Goal: Information Seeking & Learning: Learn about a topic

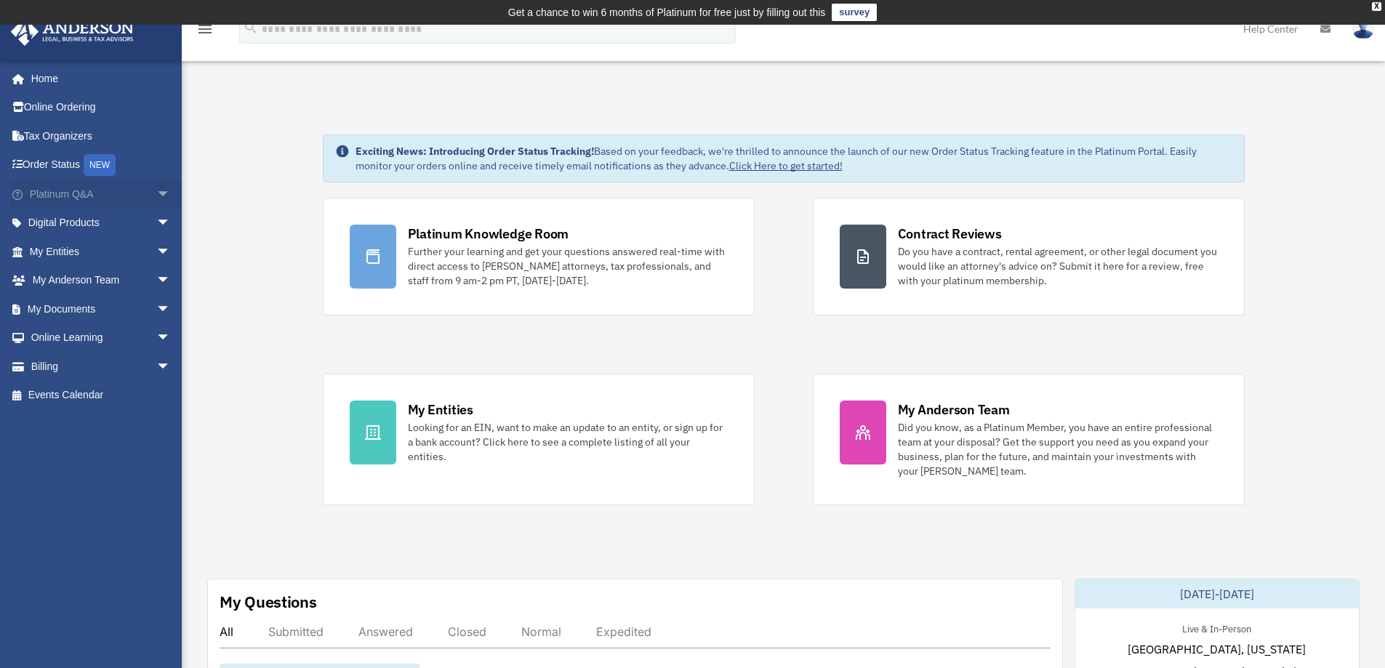
click at [63, 200] on link "Platinum Q&A arrow_drop_down" at bounding box center [101, 194] width 183 height 29
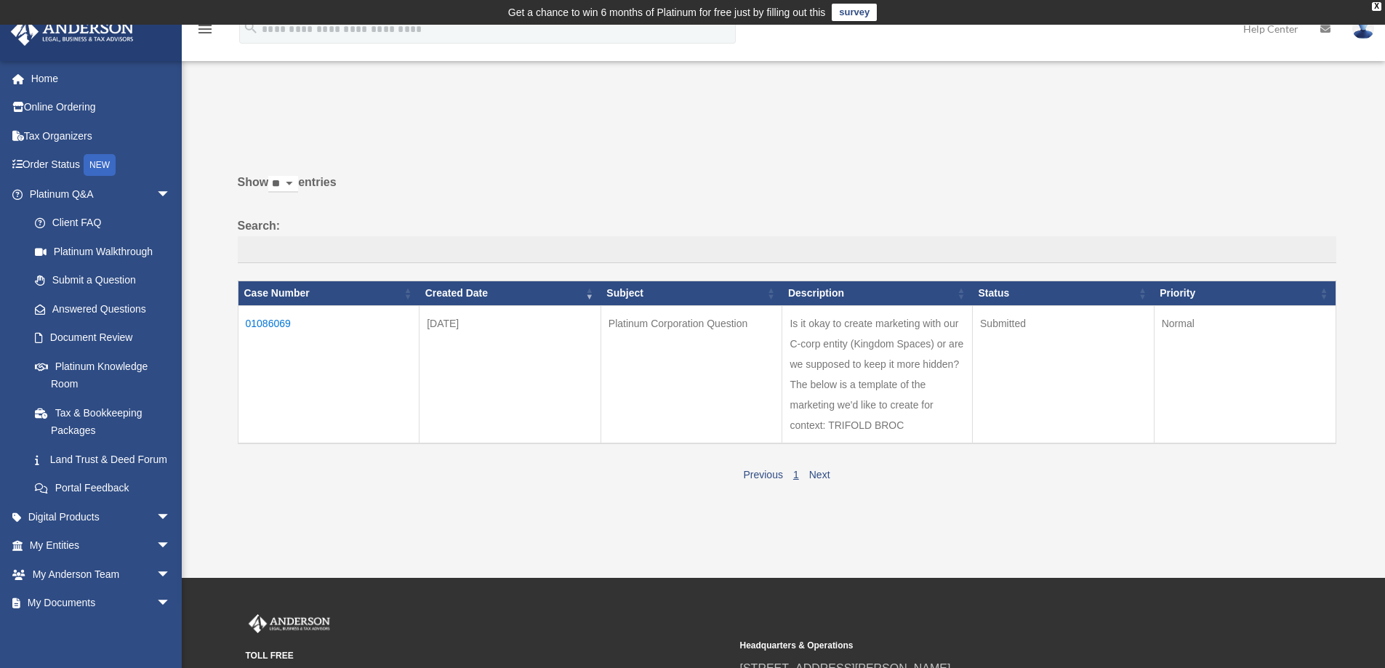
click at [263, 323] on td "01086069" at bounding box center [329, 374] width 182 height 138
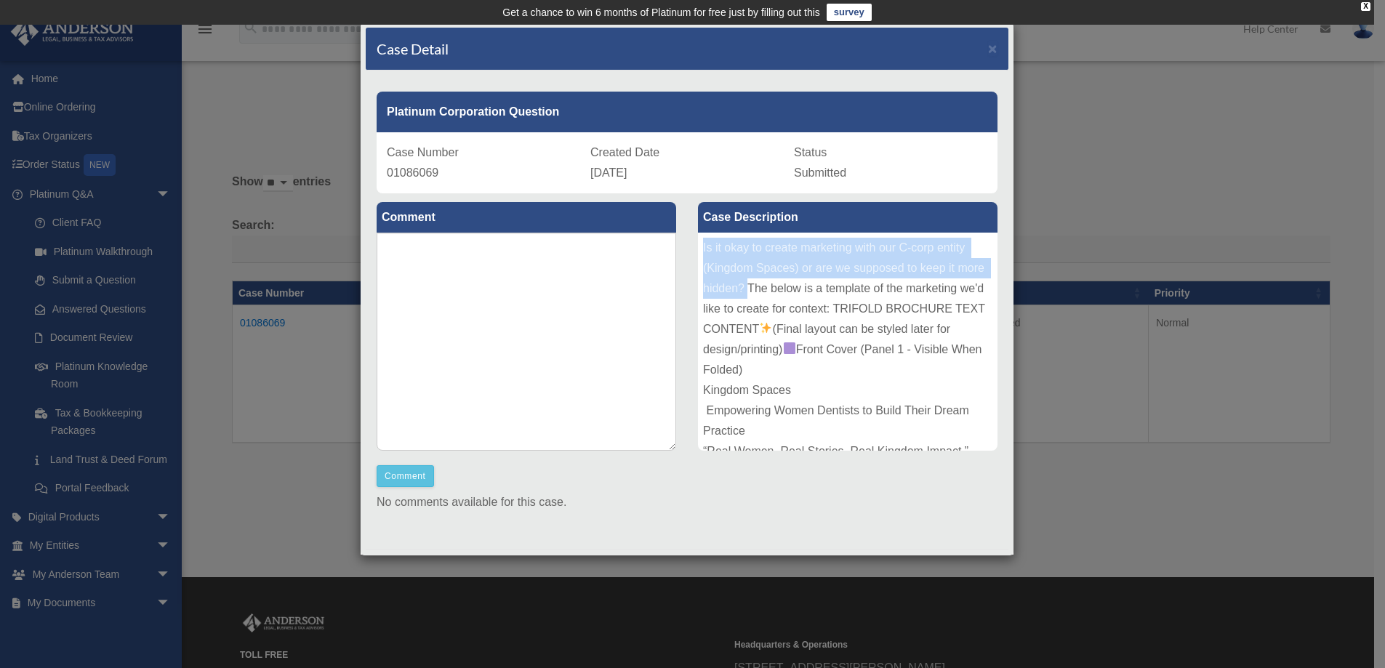
drag, startPoint x: 699, startPoint y: 248, endPoint x: 772, endPoint y: 283, distance: 80.7
click at [772, 283] on div "Is it okay to create marketing with our C-corp entity (Kingdom Spaces) or are w…" at bounding box center [848, 342] width 300 height 218
copy div "Is it okay to create marketing with our C-corp entity (Kingdom Spaces) or are w…"
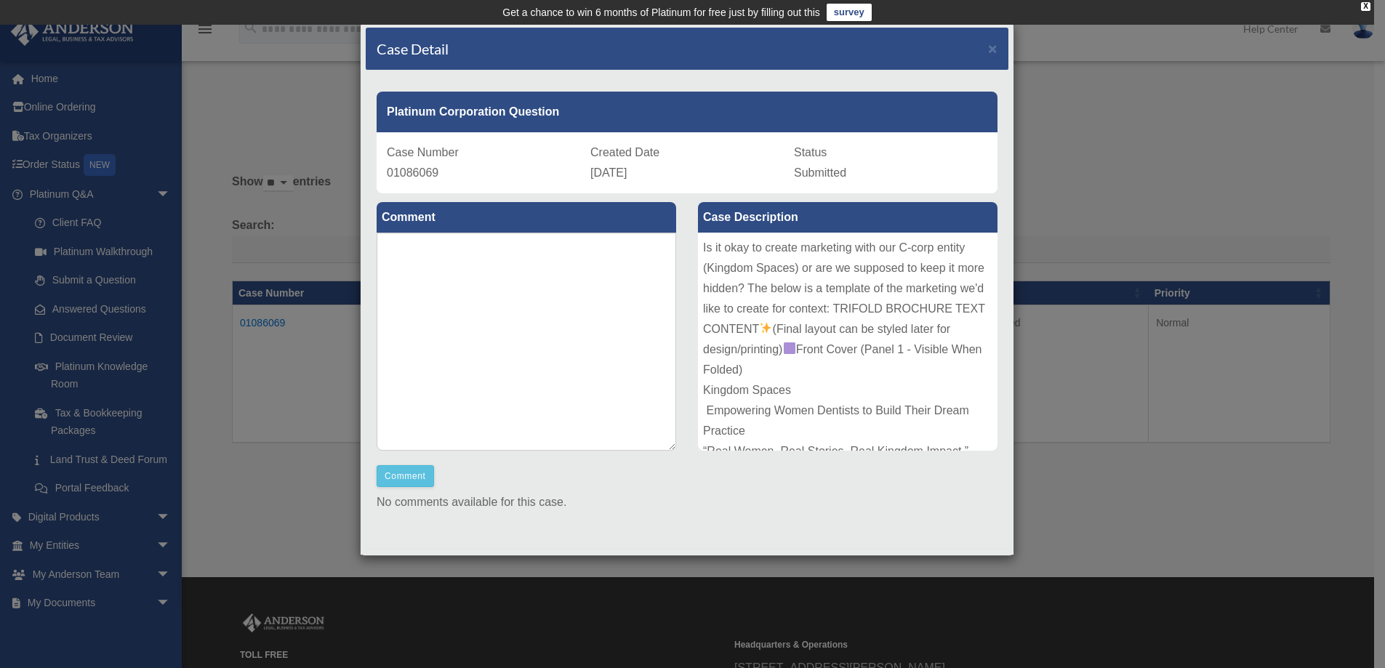
click at [1151, 337] on div "Case Detail × Platinum Corporation Question Case Number 01086069 Created Date A…" at bounding box center [692, 334] width 1385 height 668
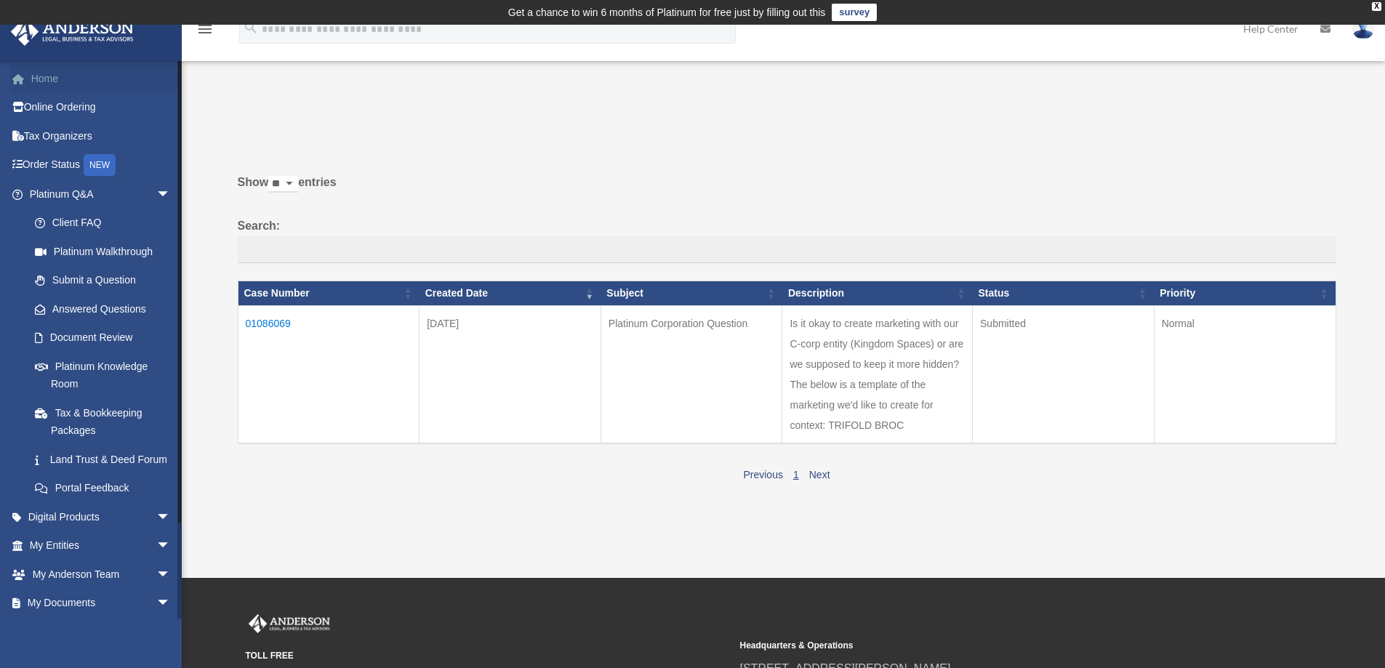
click at [51, 81] on link "Home" at bounding box center [101, 78] width 183 height 29
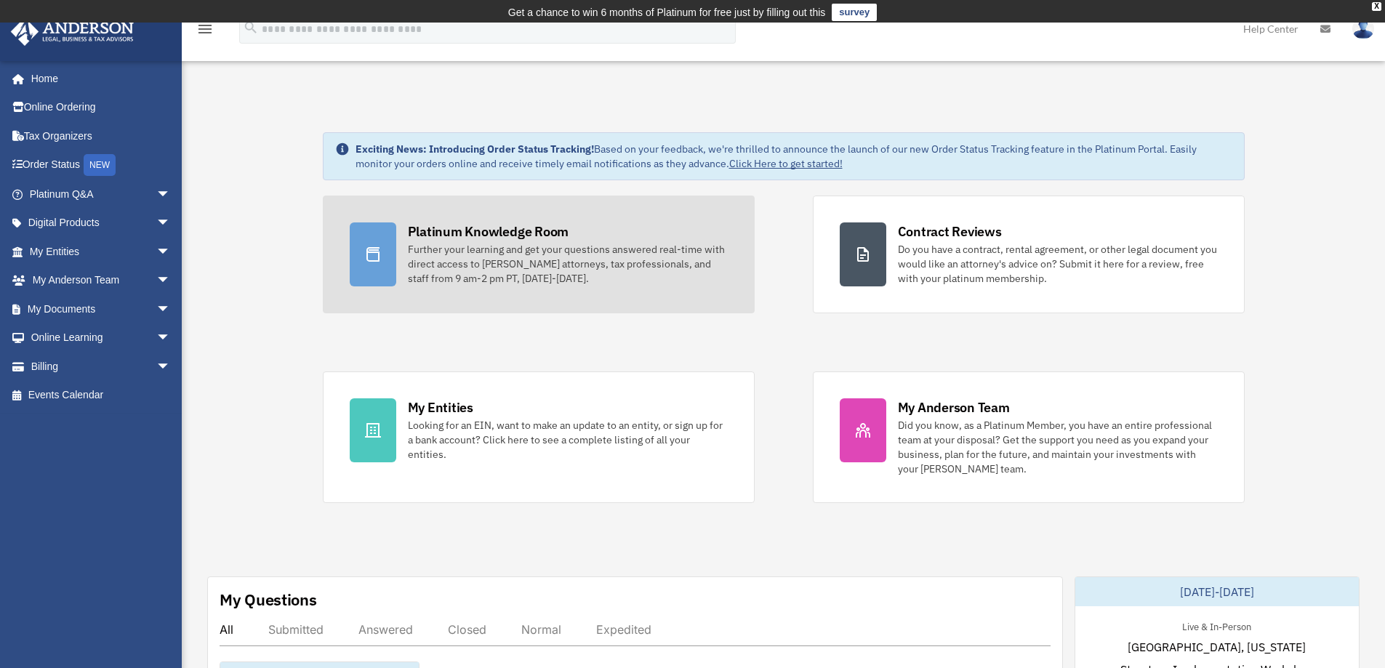
click at [375, 231] on div at bounding box center [373, 255] width 47 height 64
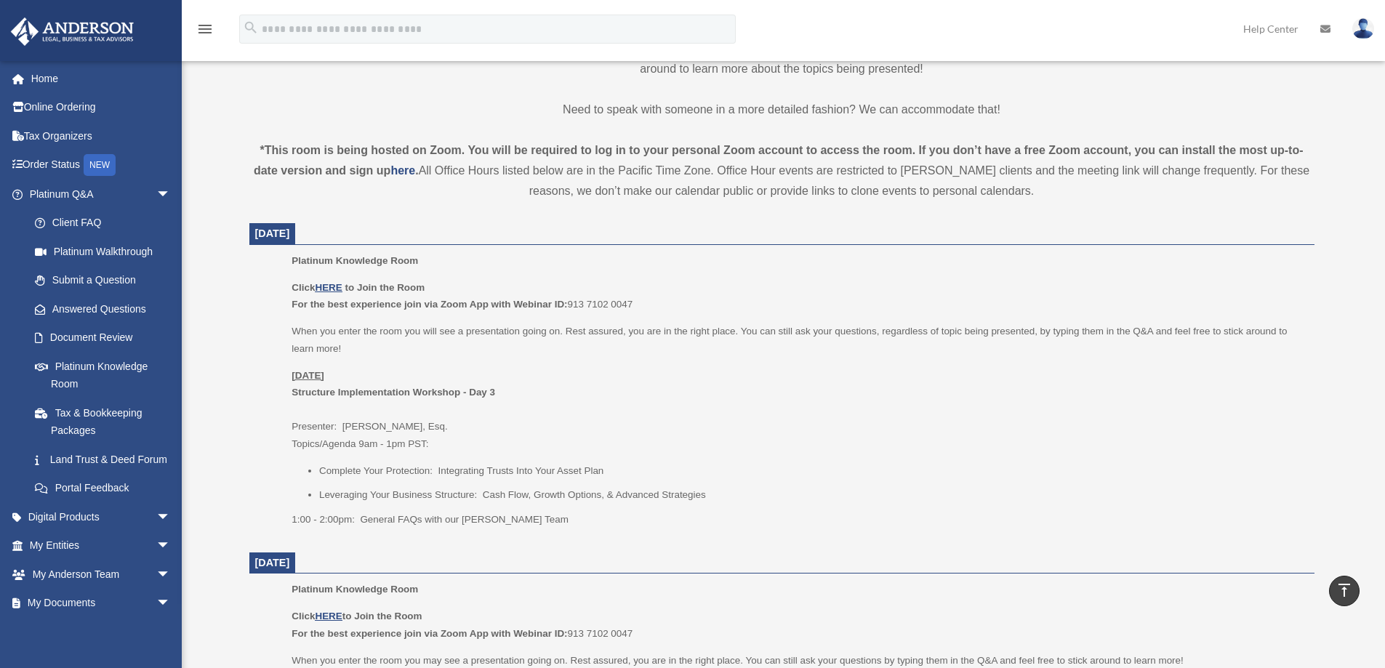
scroll to position [436, 0]
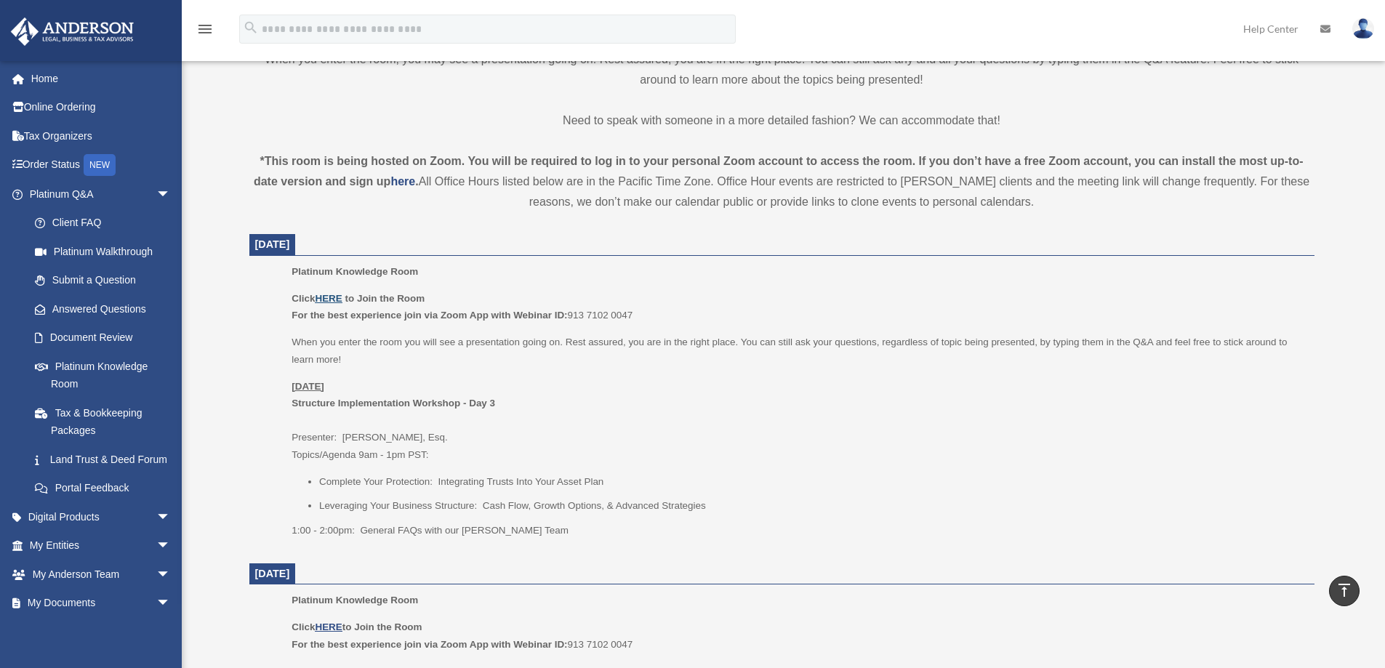
click at [329, 296] on u "HERE" at bounding box center [328, 298] width 27 height 11
click at [80, 305] on link "Answered Questions" at bounding box center [106, 309] width 172 height 29
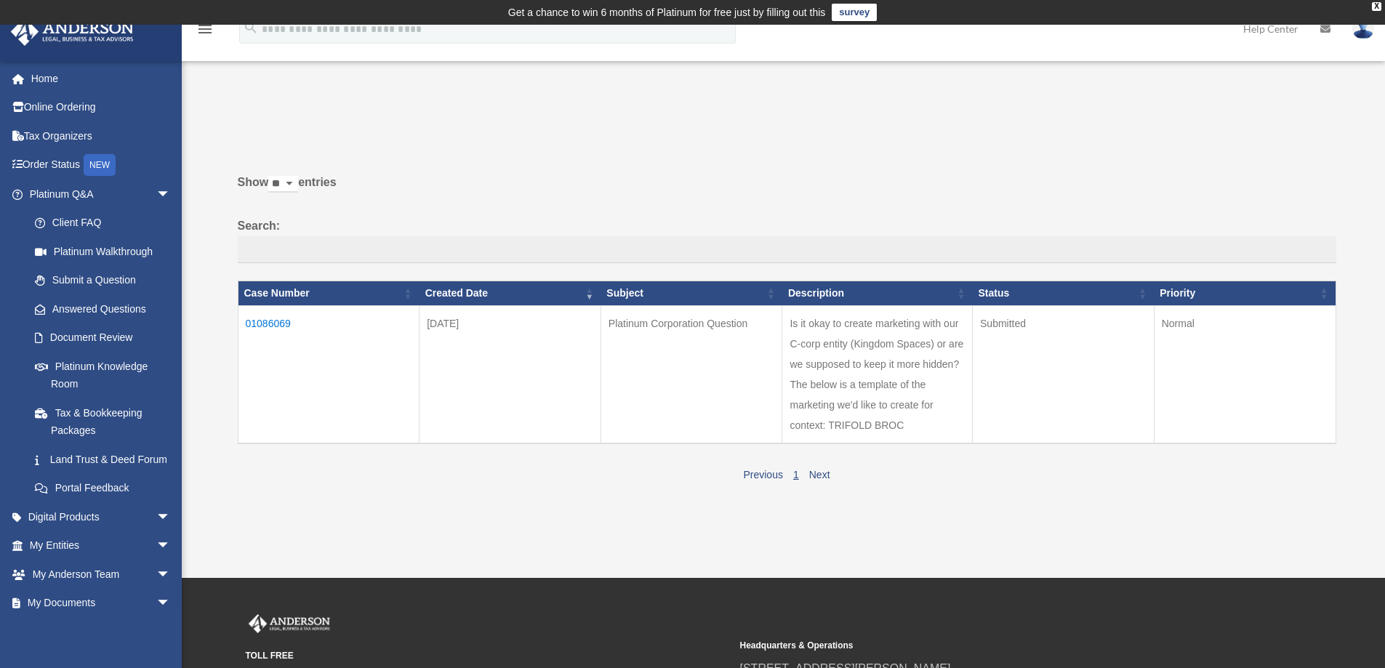
click at [257, 320] on td "01086069" at bounding box center [329, 374] width 182 height 138
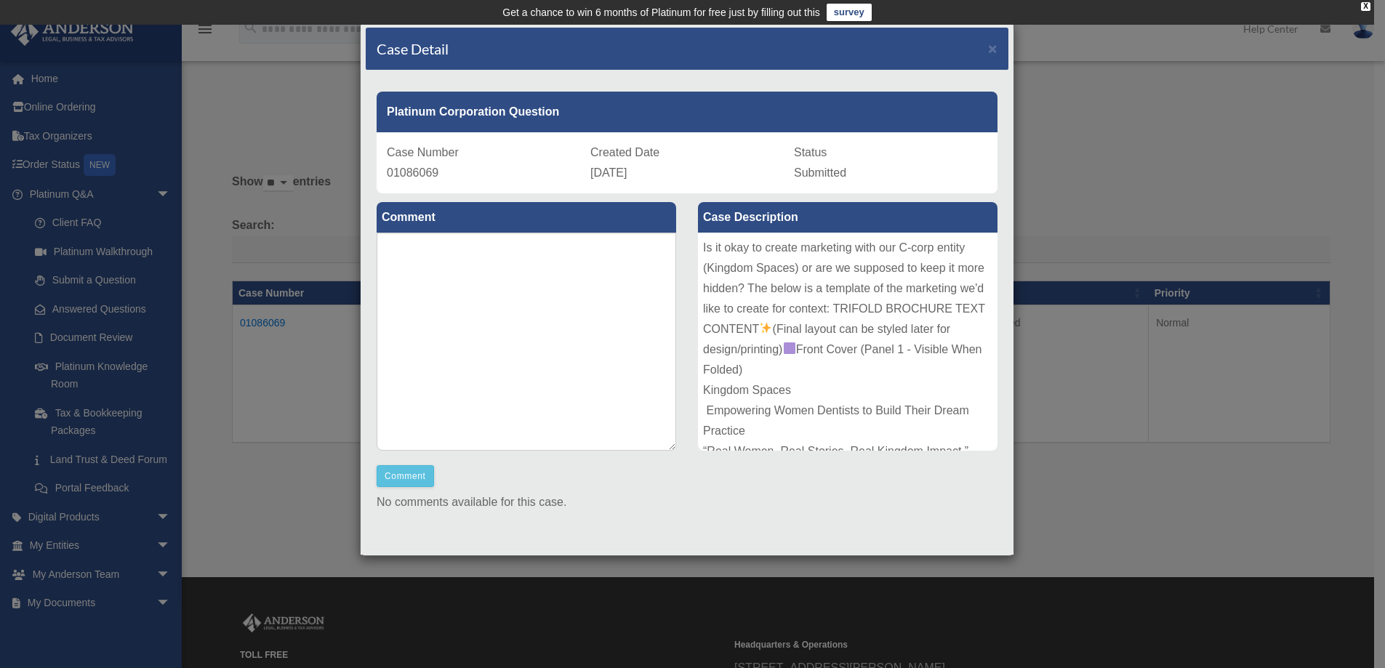
click at [1043, 103] on div "Case Detail × Platinum Corporation Question Case Number 01086069 Created Date A…" at bounding box center [692, 334] width 1385 height 668
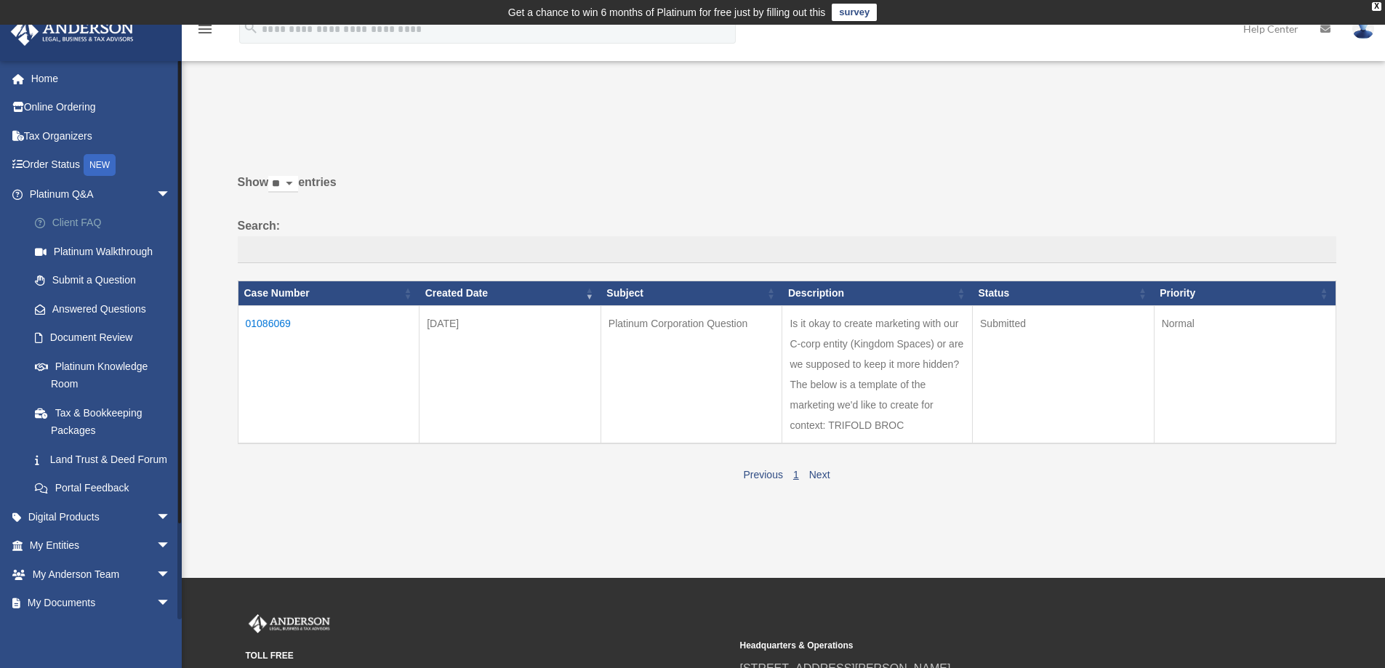
click at [90, 222] on link "Client FAQ" at bounding box center [106, 223] width 172 height 29
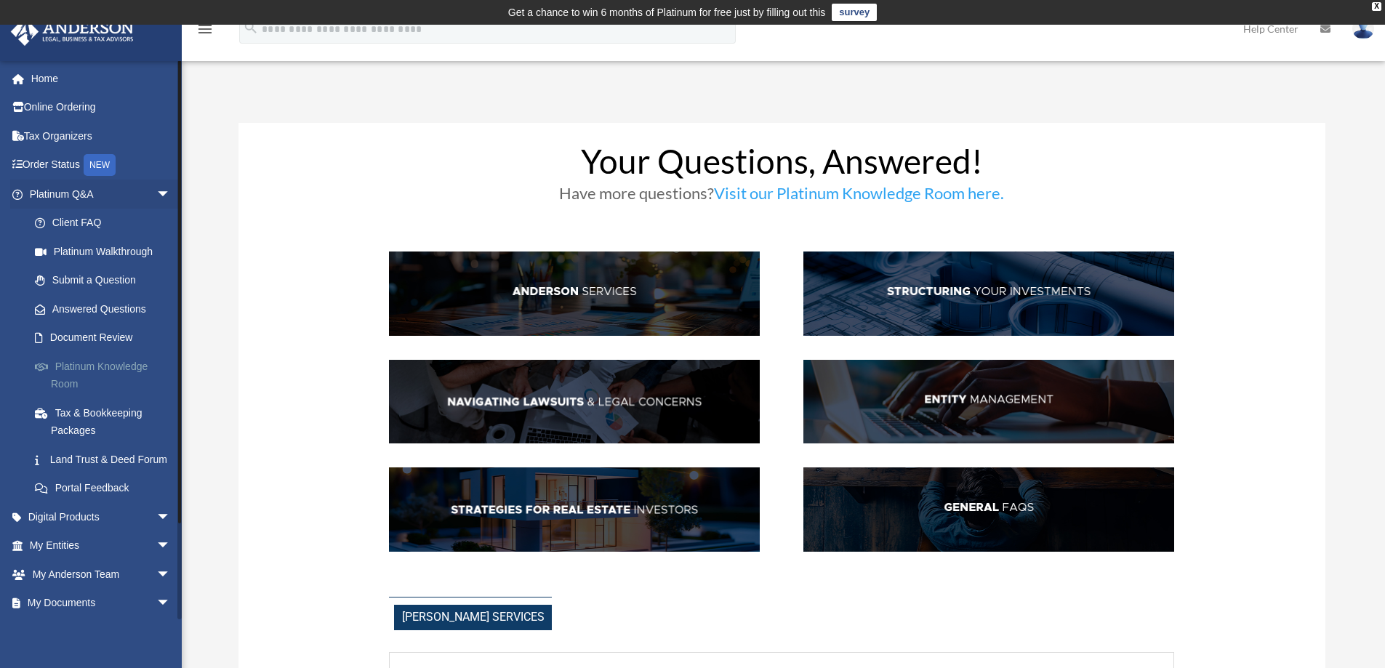
click at [80, 375] on link "Platinum Knowledge Room" at bounding box center [106, 375] width 172 height 47
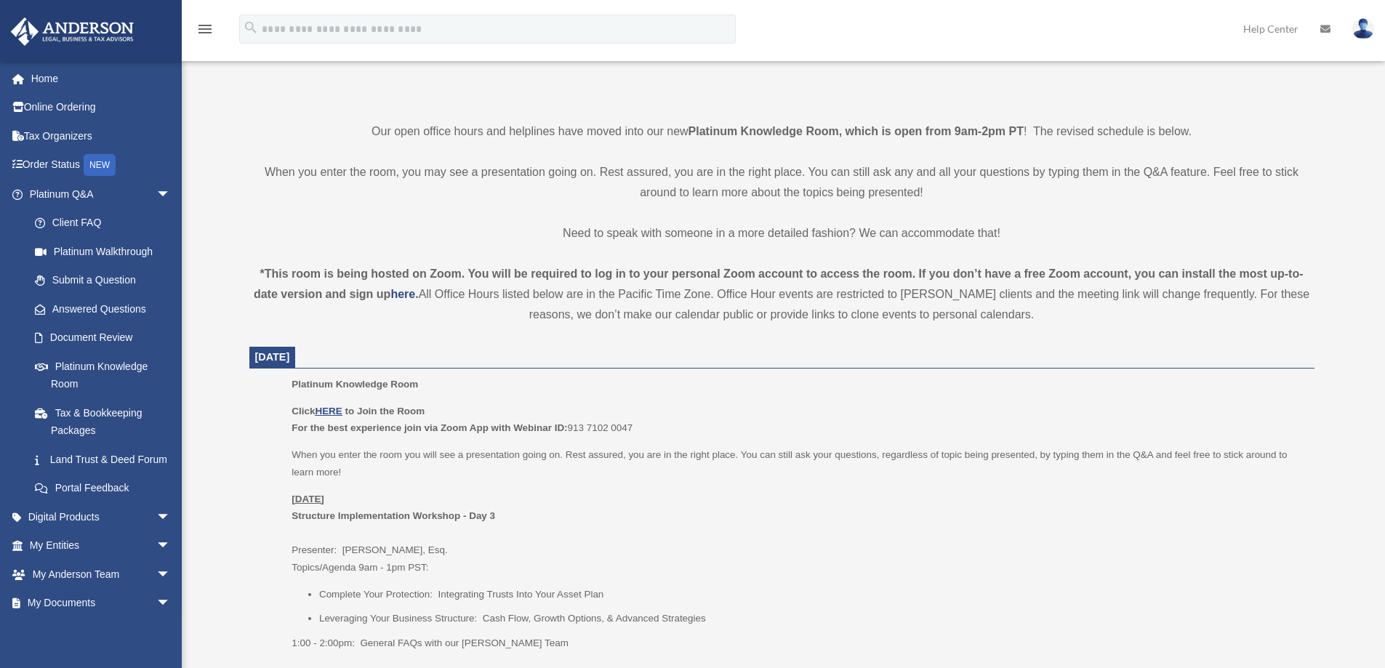
scroll to position [511, 0]
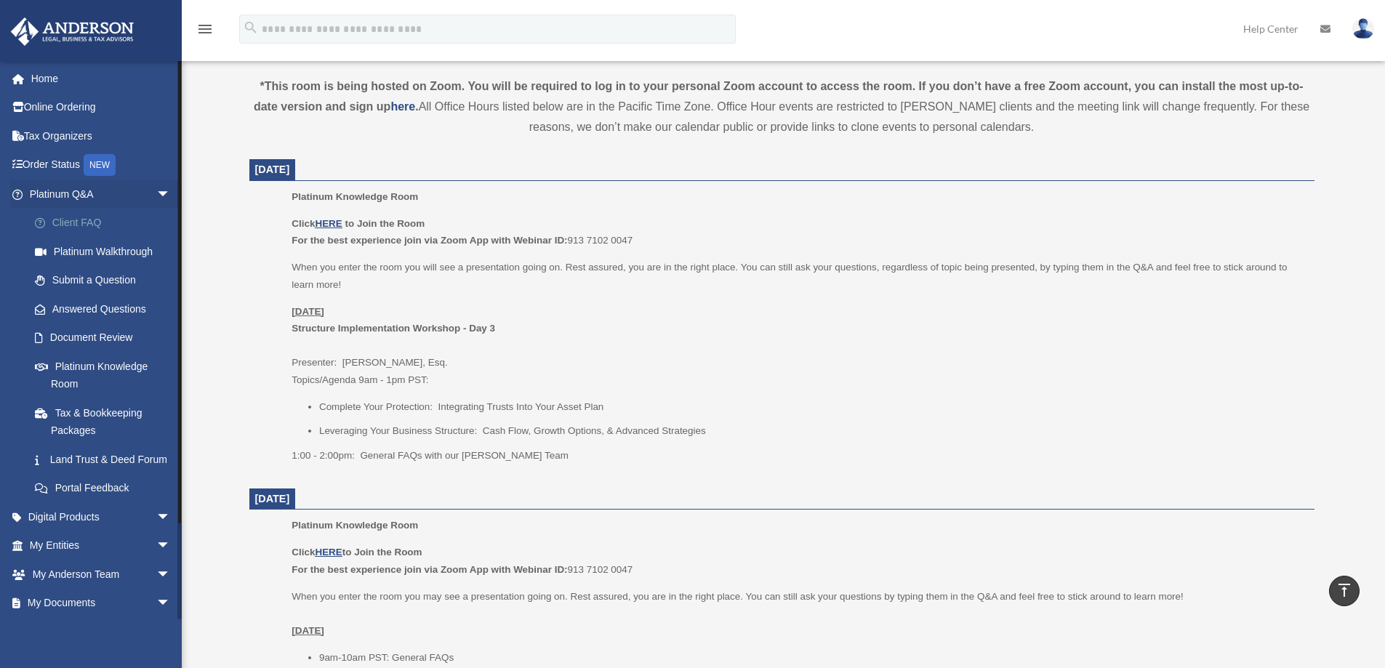
click at [82, 231] on link "Client FAQ" at bounding box center [106, 223] width 172 height 29
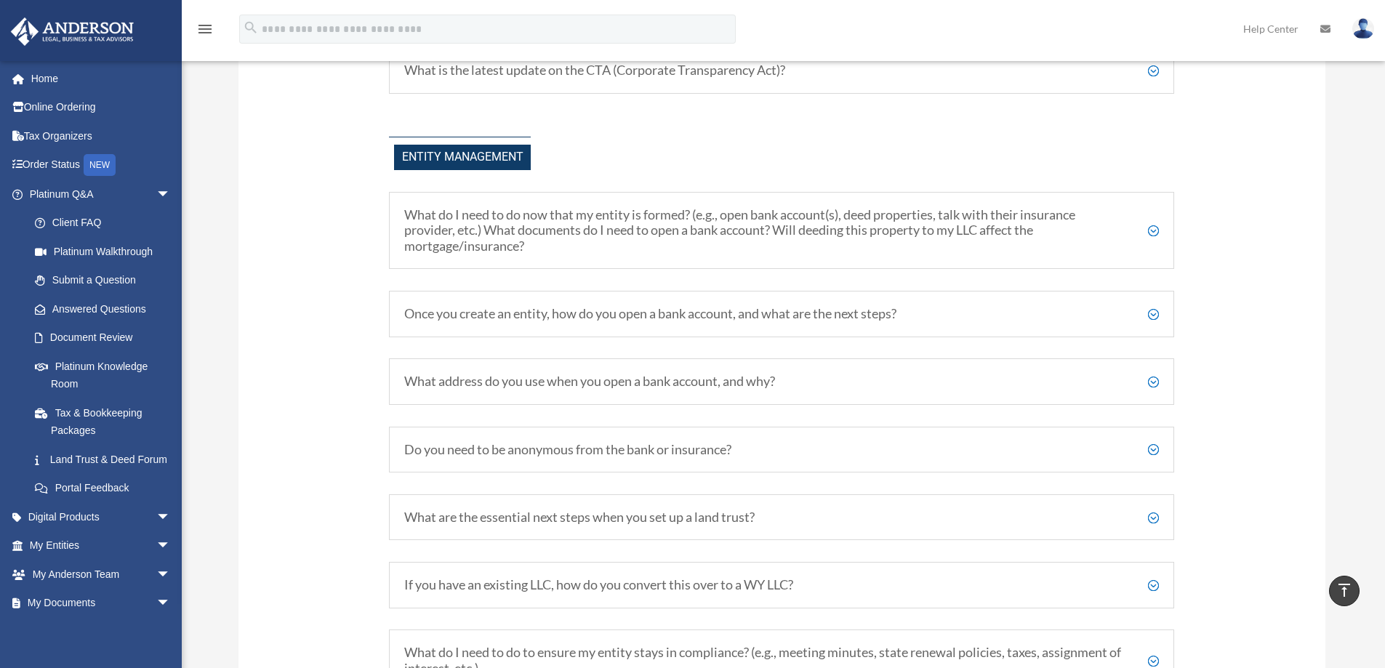
scroll to position [1673, 0]
click at [498, 387] on h5 "What address do you use when you open a bank account, and why?" at bounding box center [781, 380] width 755 height 16
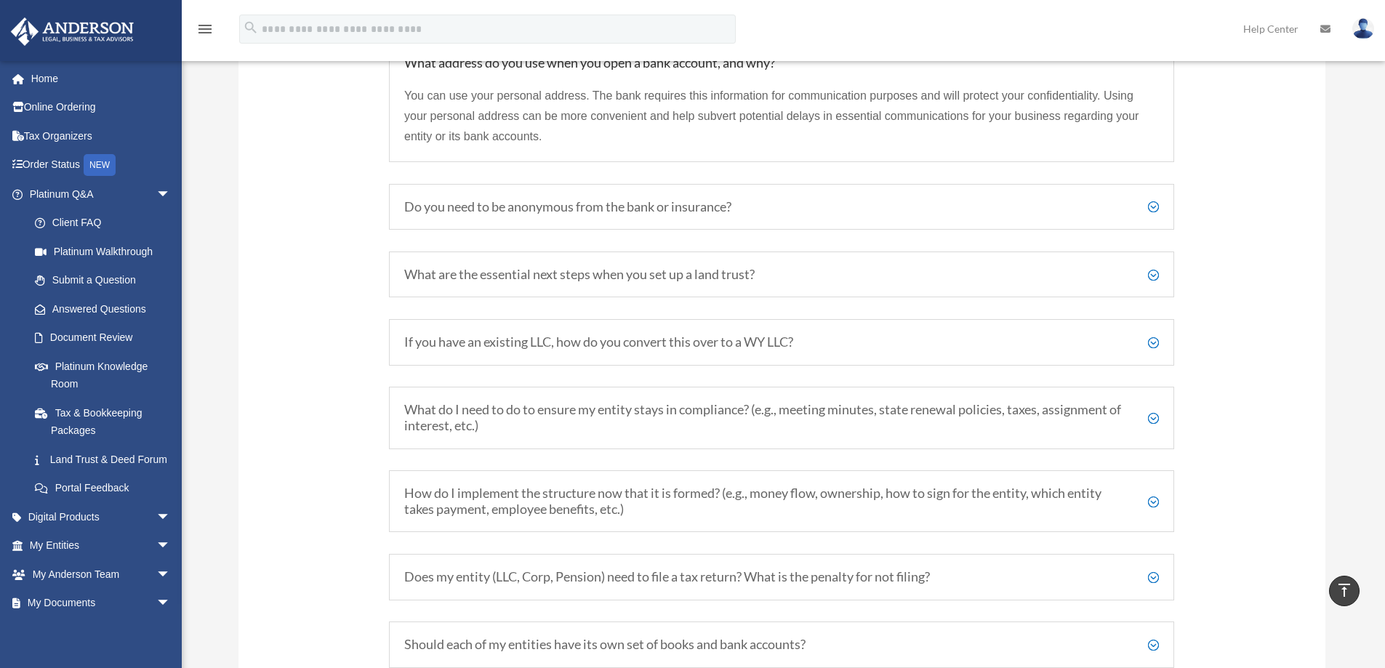
scroll to position [2036, 0]
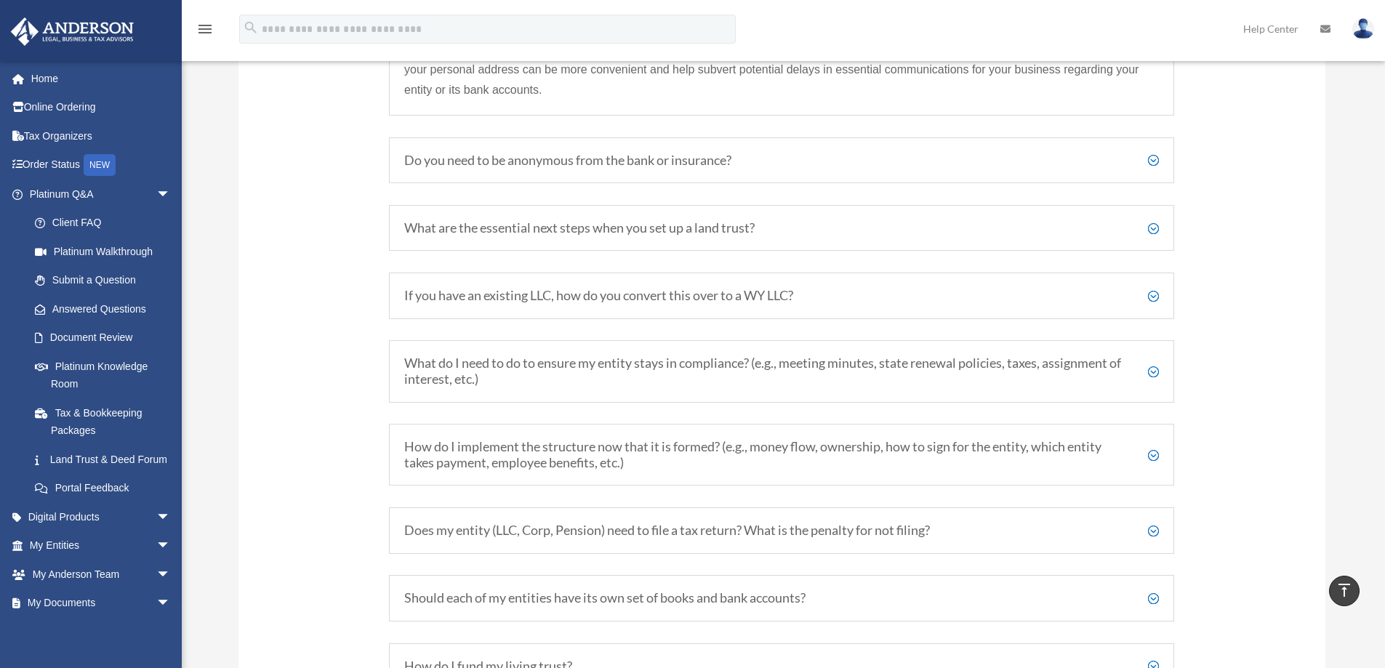
click at [556, 306] on div "If you have an existing LLC, how do you convert this over to a WY LLC? In most …" at bounding box center [781, 296] width 785 height 47
click at [1157, 300] on h5 "If you have an existing LLC, how do you convert this over to a WY LLC?" at bounding box center [781, 296] width 755 height 16
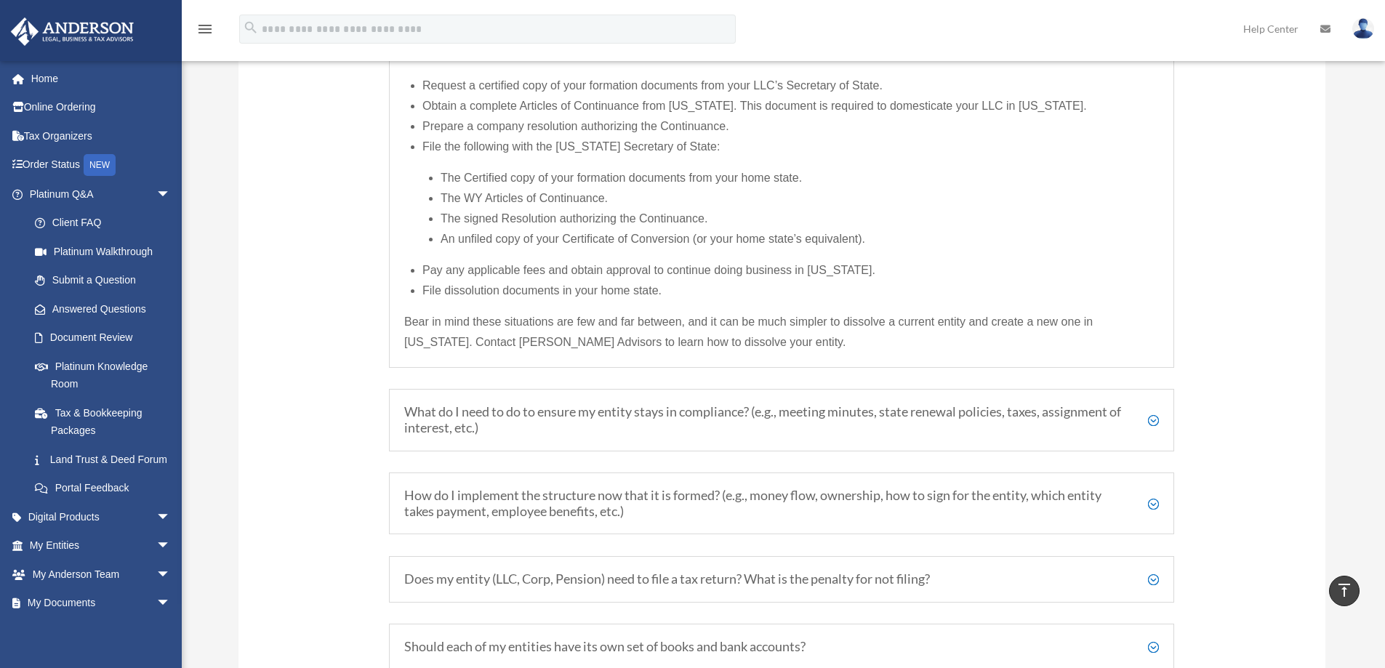
scroll to position [2327, 0]
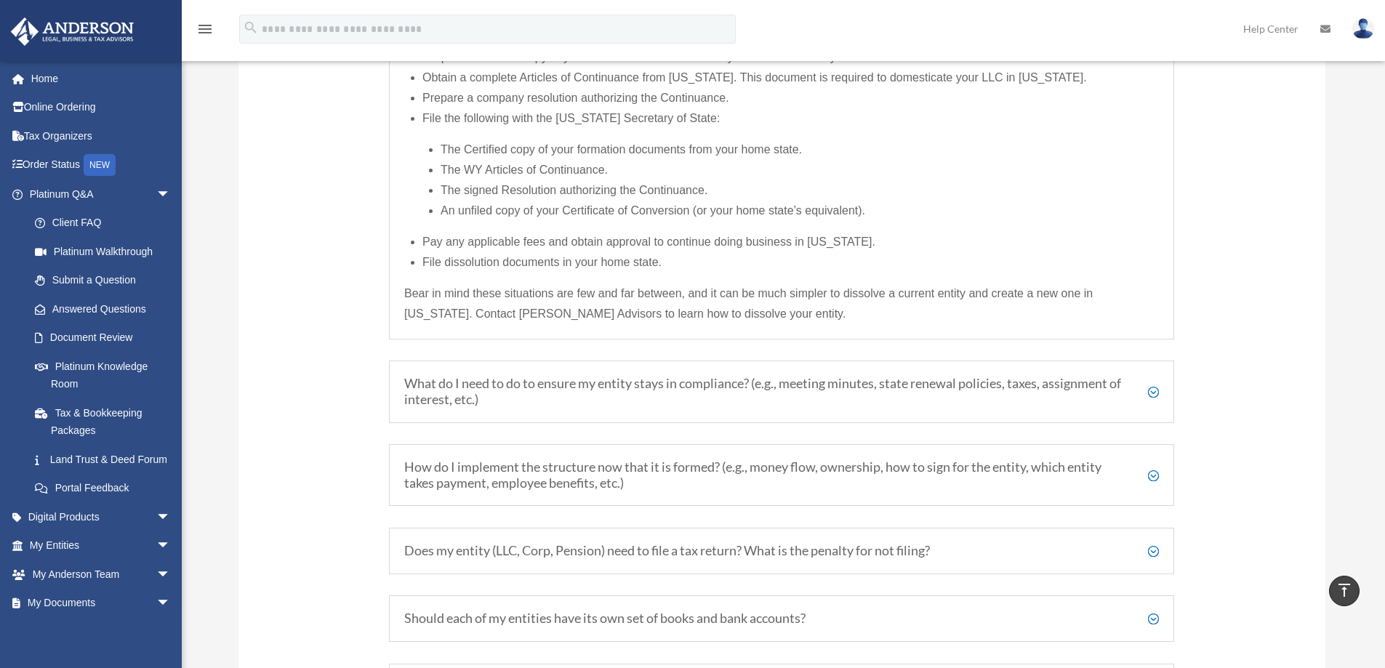
click at [558, 395] on h5 "What do I need to do to ensure my entity stays in compliance? (e.g., meeting mi…" at bounding box center [781, 391] width 755 height 31
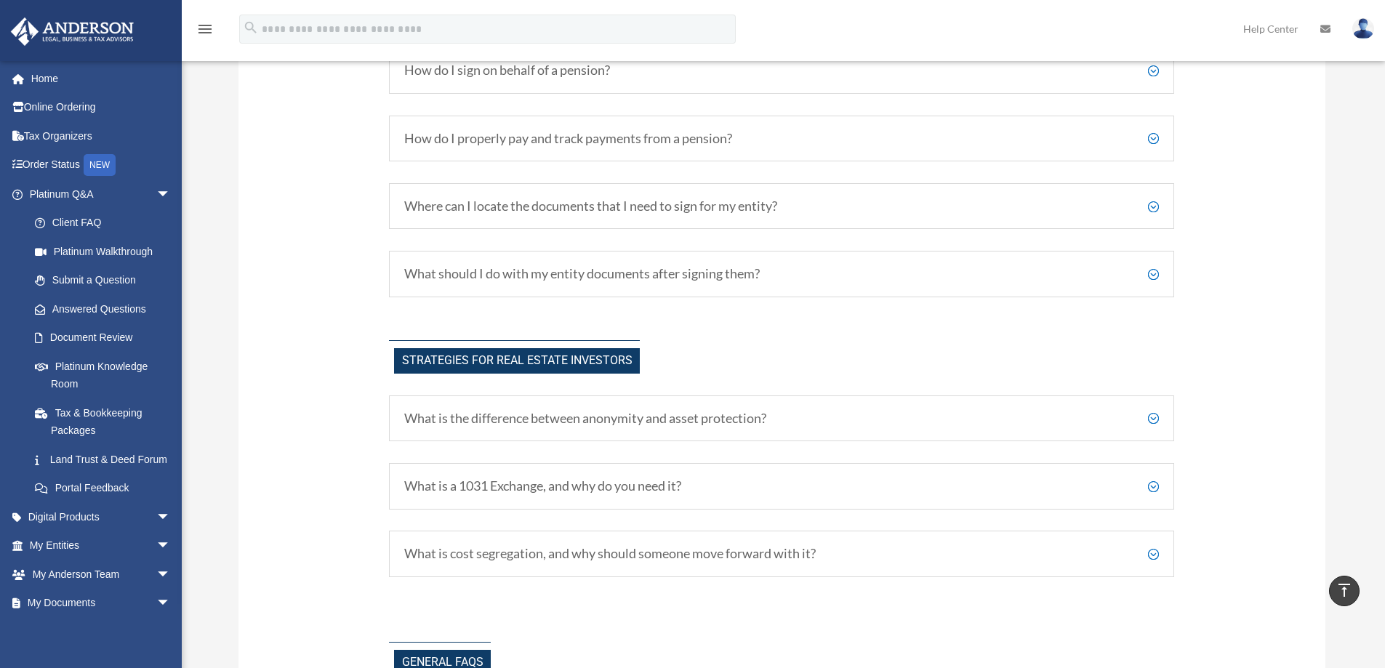
scroll to position [2847, 0]
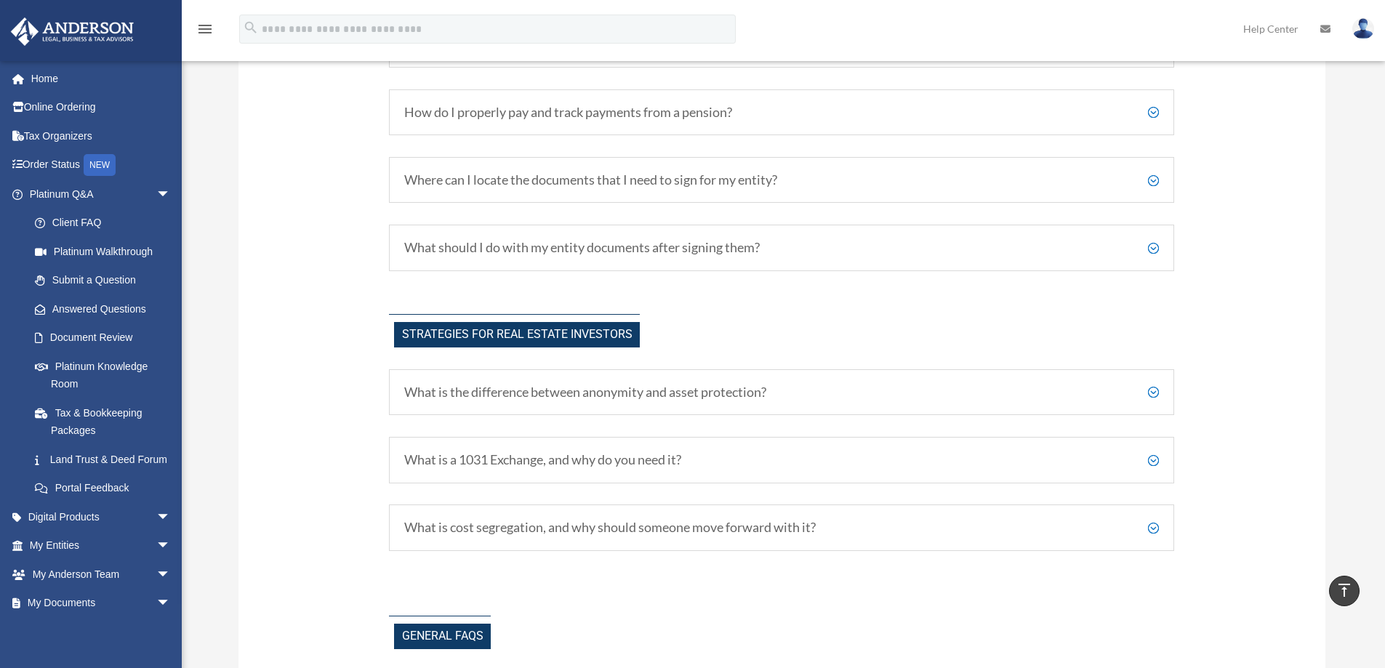
click at [594, 401] on h5 "What is the difference between anonymity and asset protection?" at bounding box center [781, 393] width 755 height 16
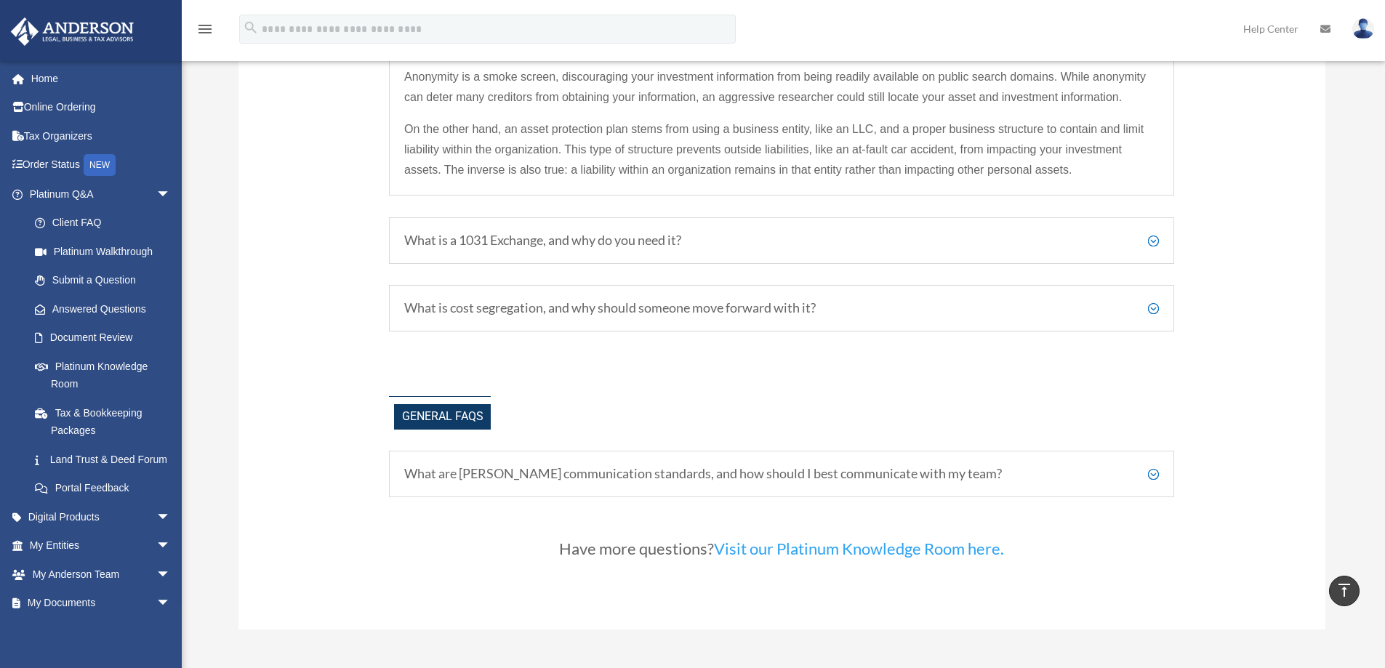
scroll to position [3283, 0]
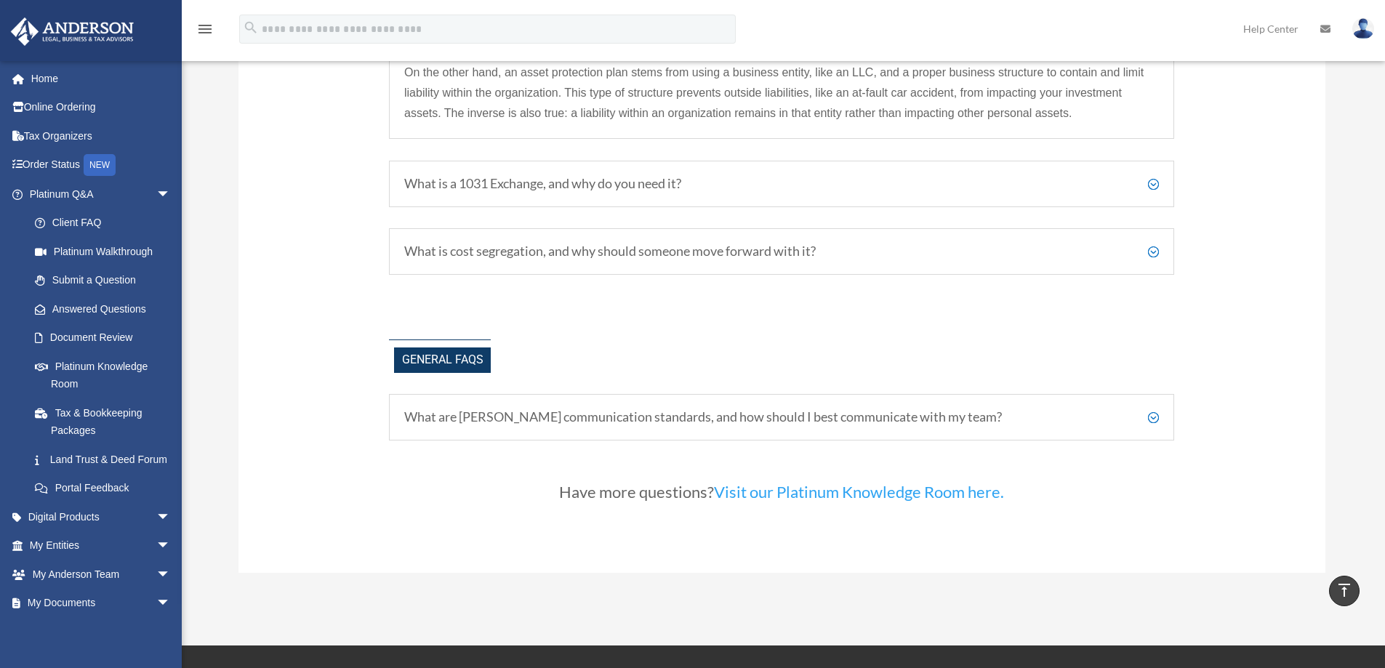
click at [760, 425] on h5 "What are [PERSON_NAME] communication standards, and how should I best communica…" at bounding box center [781, 417] width 755 height 16
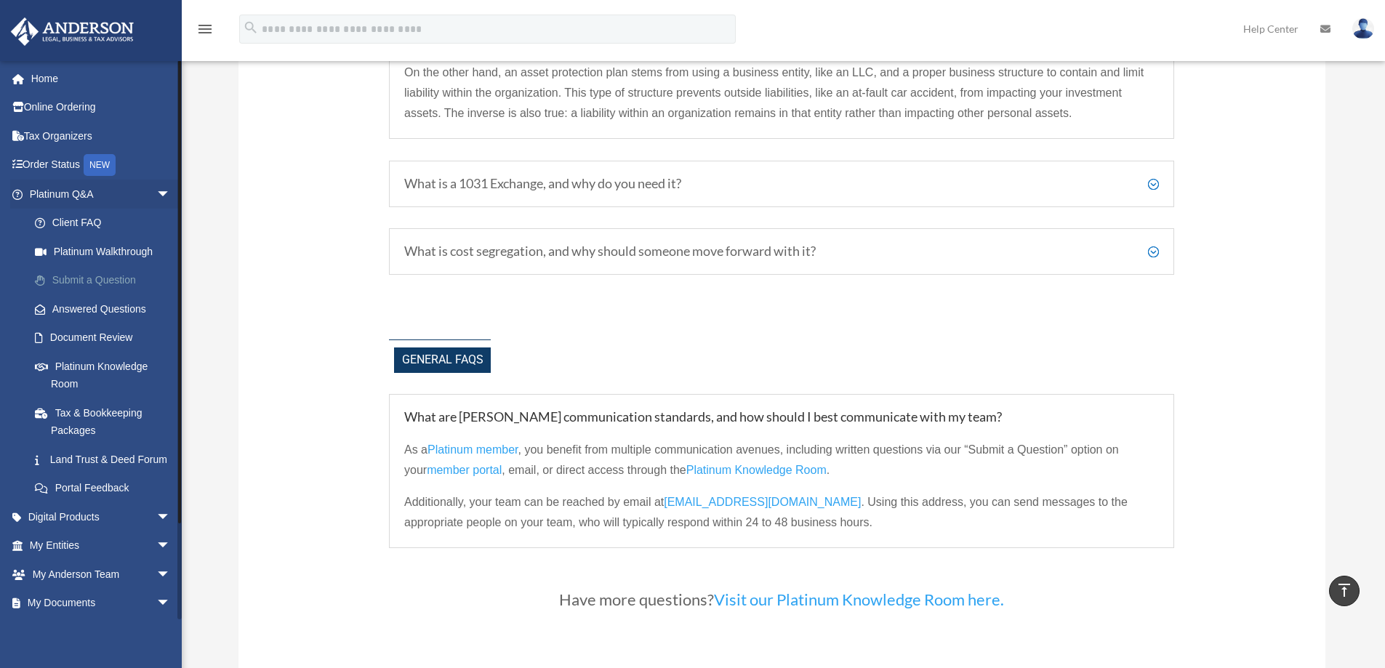
click at [97, 284] on link "Submit a Question" at bounding box center [106, 280] width 172 height 29
